Goal: Task Accomplishment & Management: Use online tool/utility

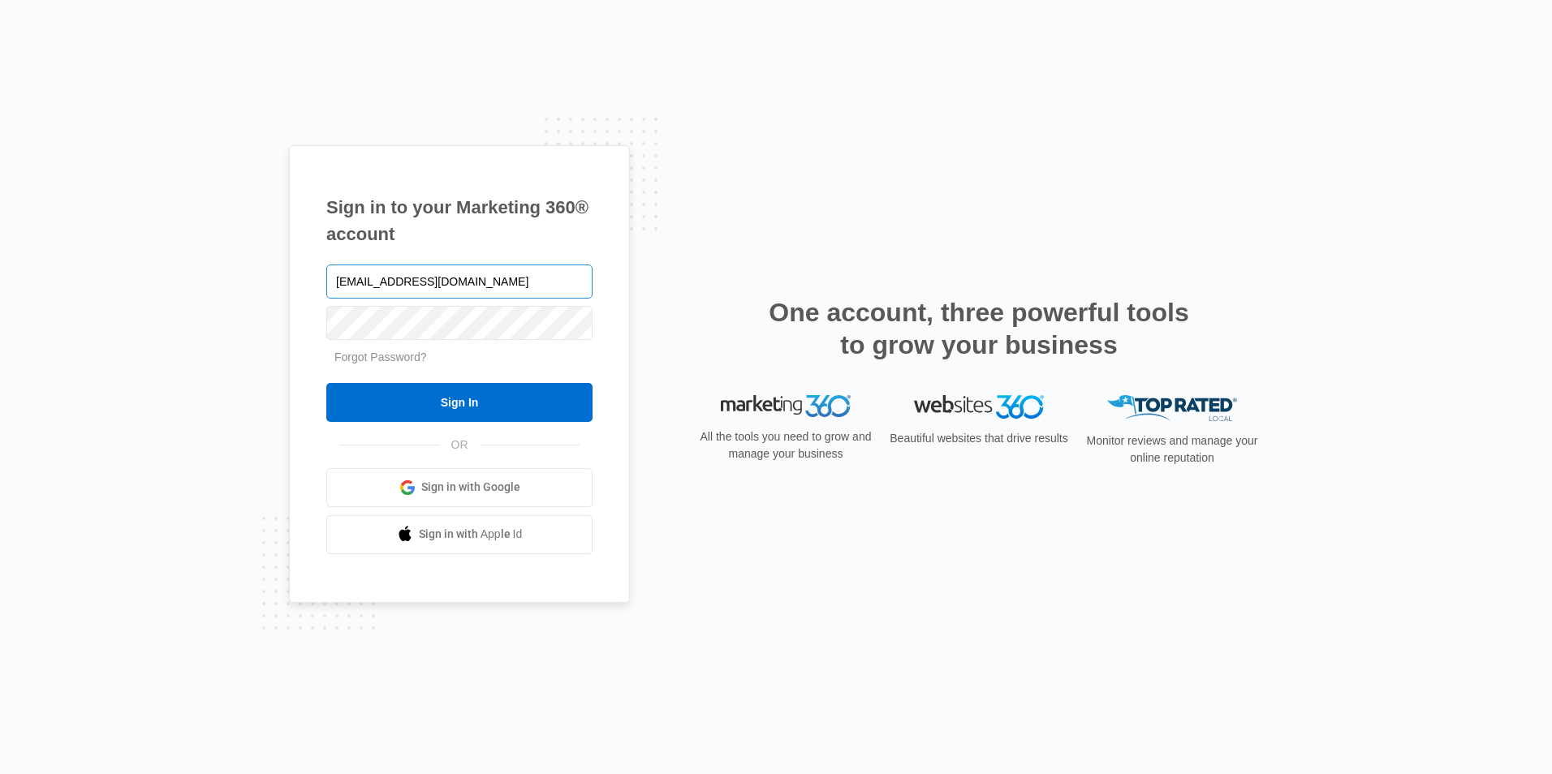
type input "[EMAIL_ADDRESS][DOMAIN_NAME]"
click at [326, 383] on input "Sign In" at bounding box center [459, 402] width 266 height 39
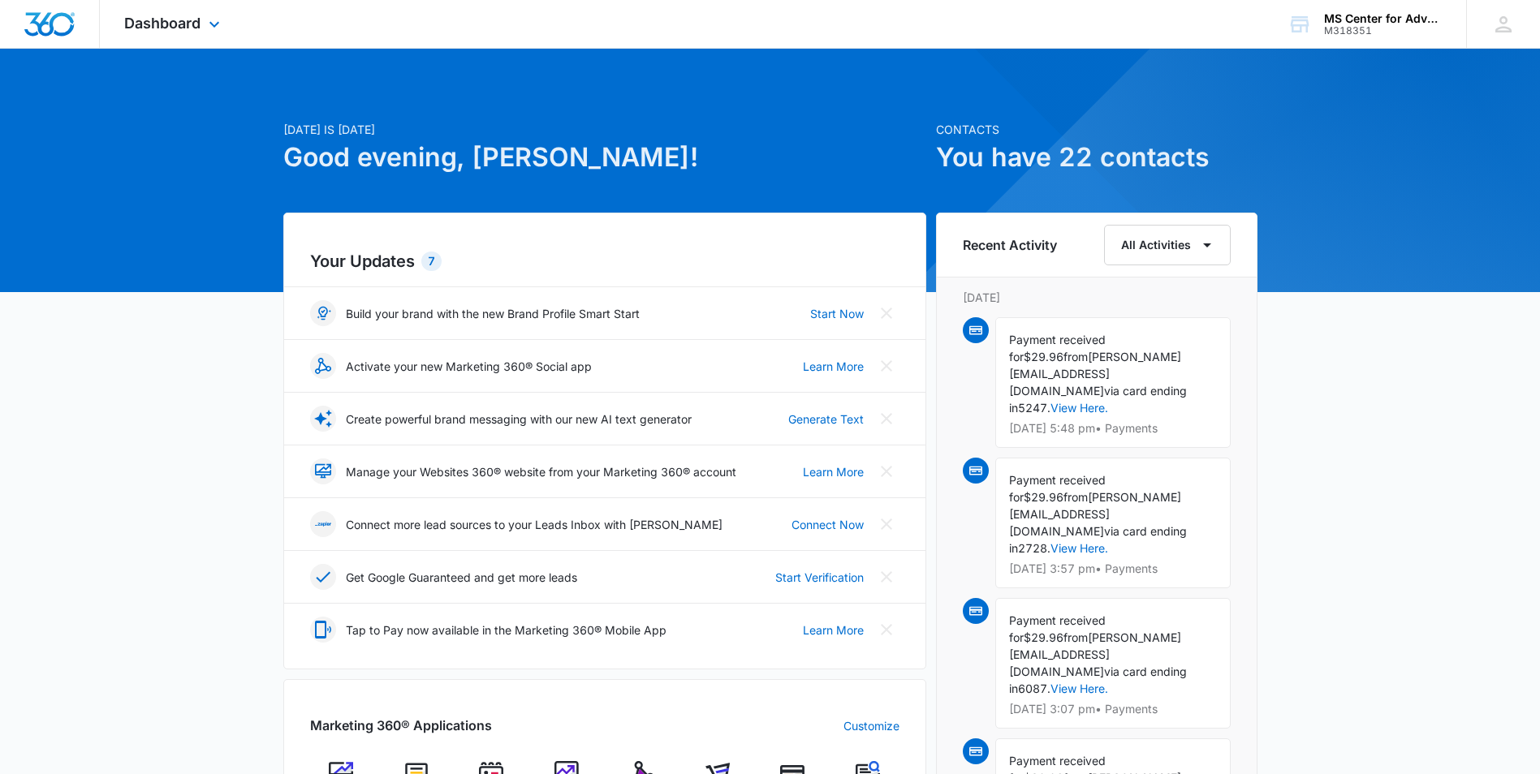
click at [187, 9] on div "Dashboard Apps Websites Forms CRM Email Social Shop Payments POS Content Ads In…" at bounding box center [174, 24] width 149 height 48
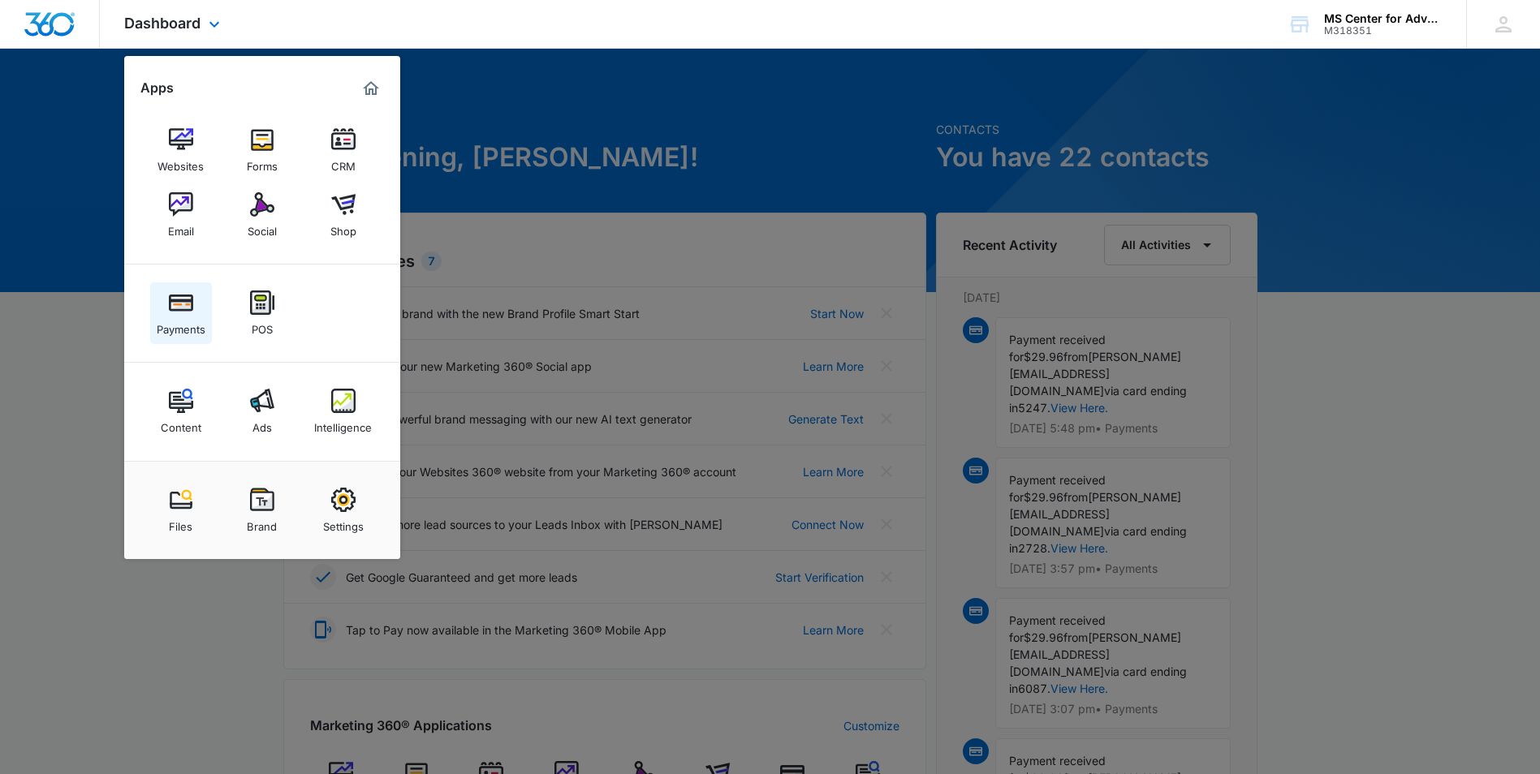
click at [185, 286] on link "Payments" at bounding box center [181, 313] width 62 height 62
